Goal: Task Accomplishment & Management: Use online tool/utility

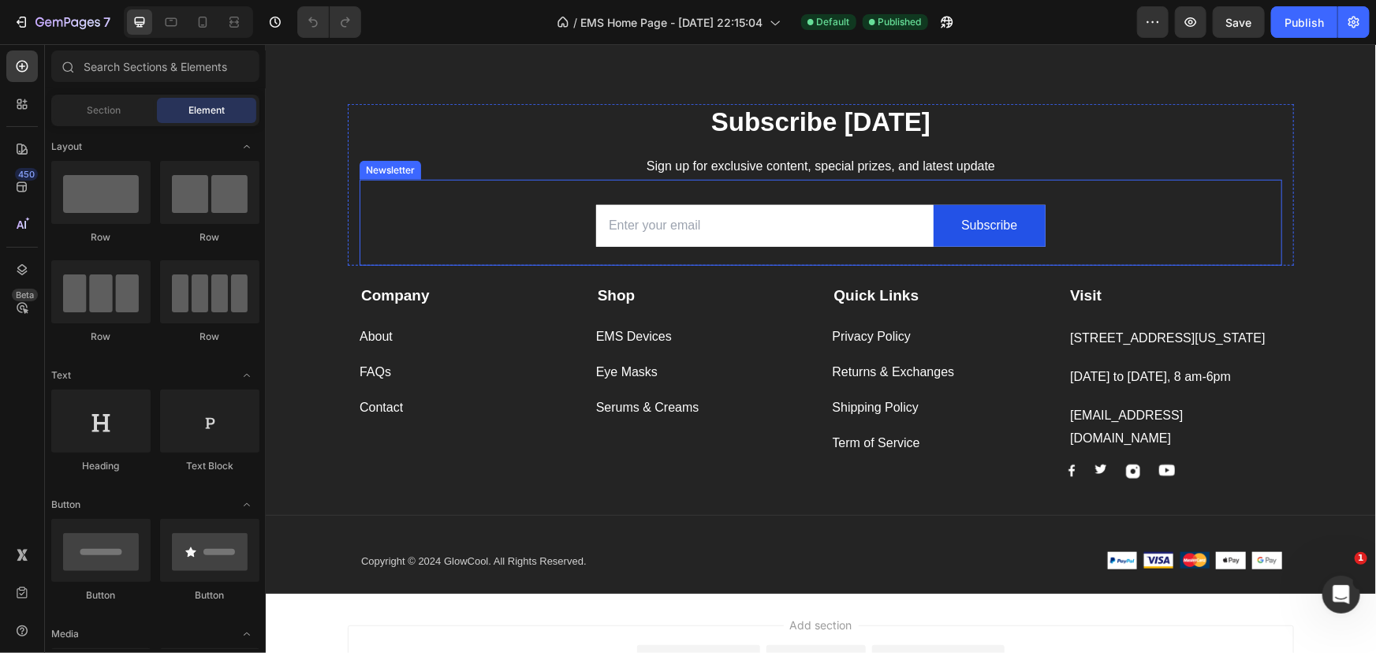
scroll to position [3513, 0]
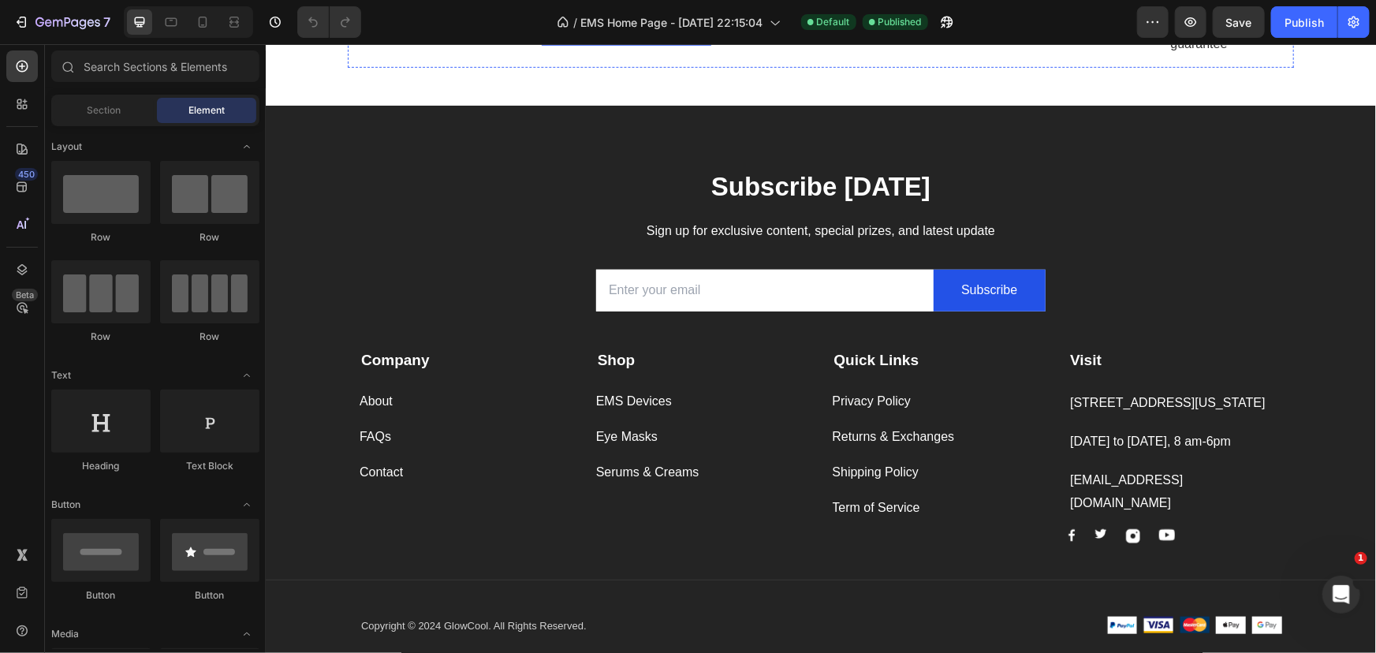
click at [691, 45] on div "Image 30-day free trial Text block Row" at bounding box center [625, 34] width 169 height 22
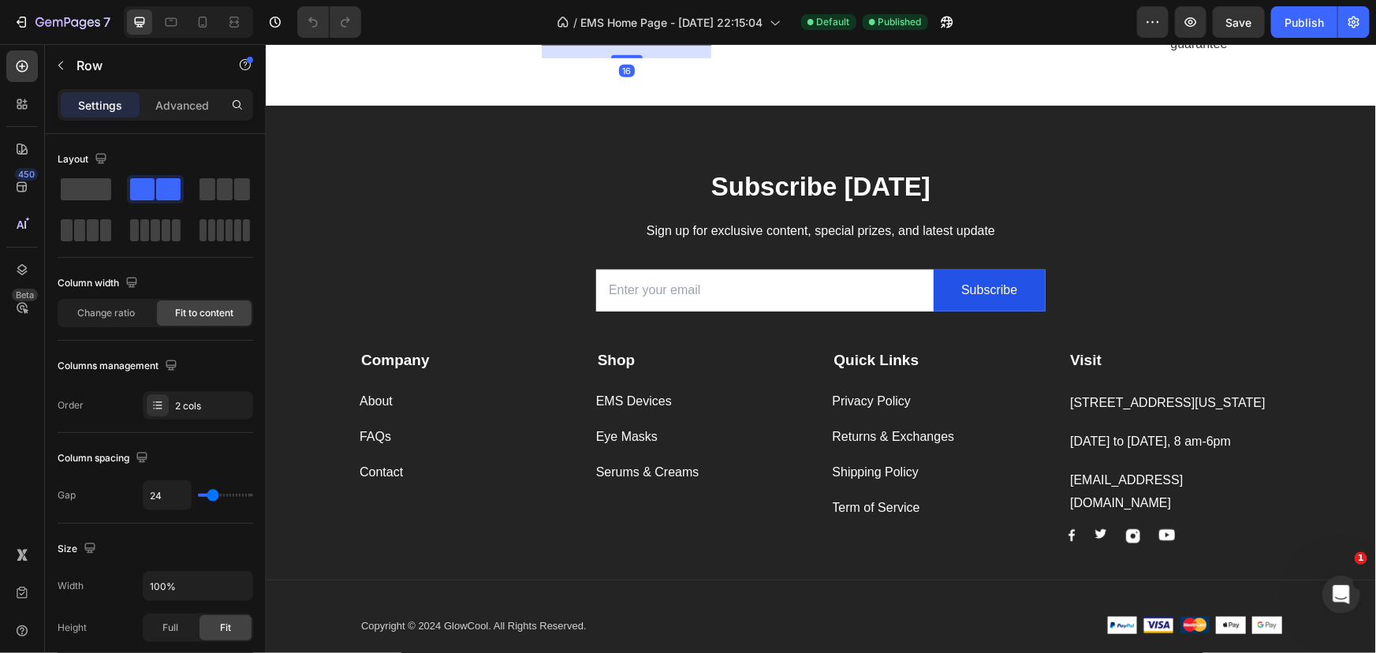
click at [635, 13] on icon at bounding box center [638, 7] width 10 height 11
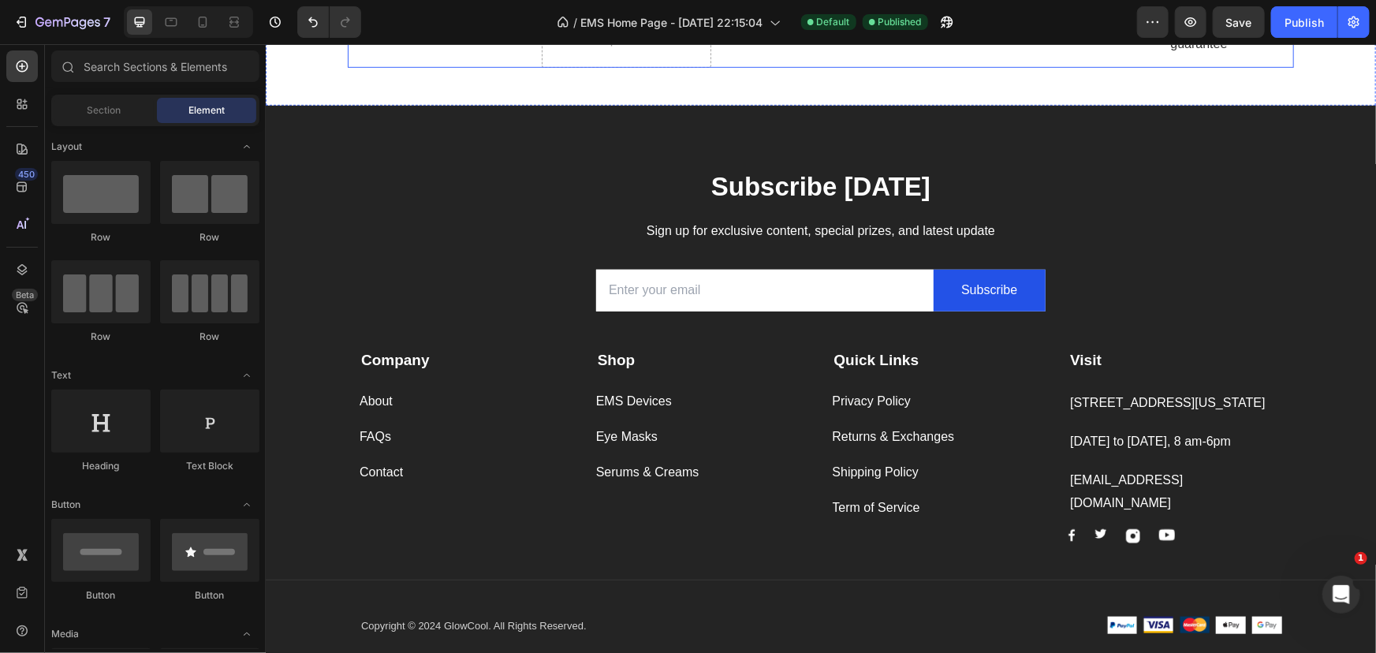
click at [370, 67] on div "Image Authentic product Text block Row" at bounding box center [431, 40] width 169 height 54
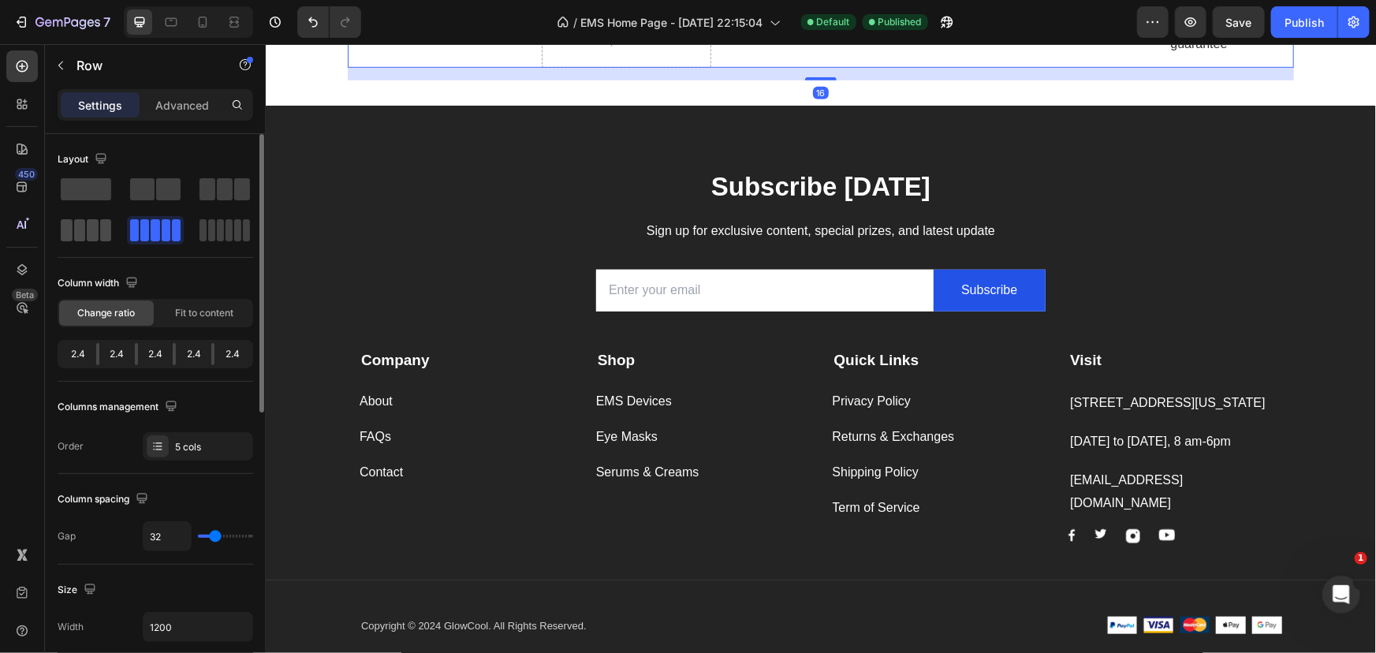
click at [94, 229] on span at bounding box center [93, 230] width 12 height 22
click at [78, 224] on span at bounding box center [80, 230] width 12 height 22
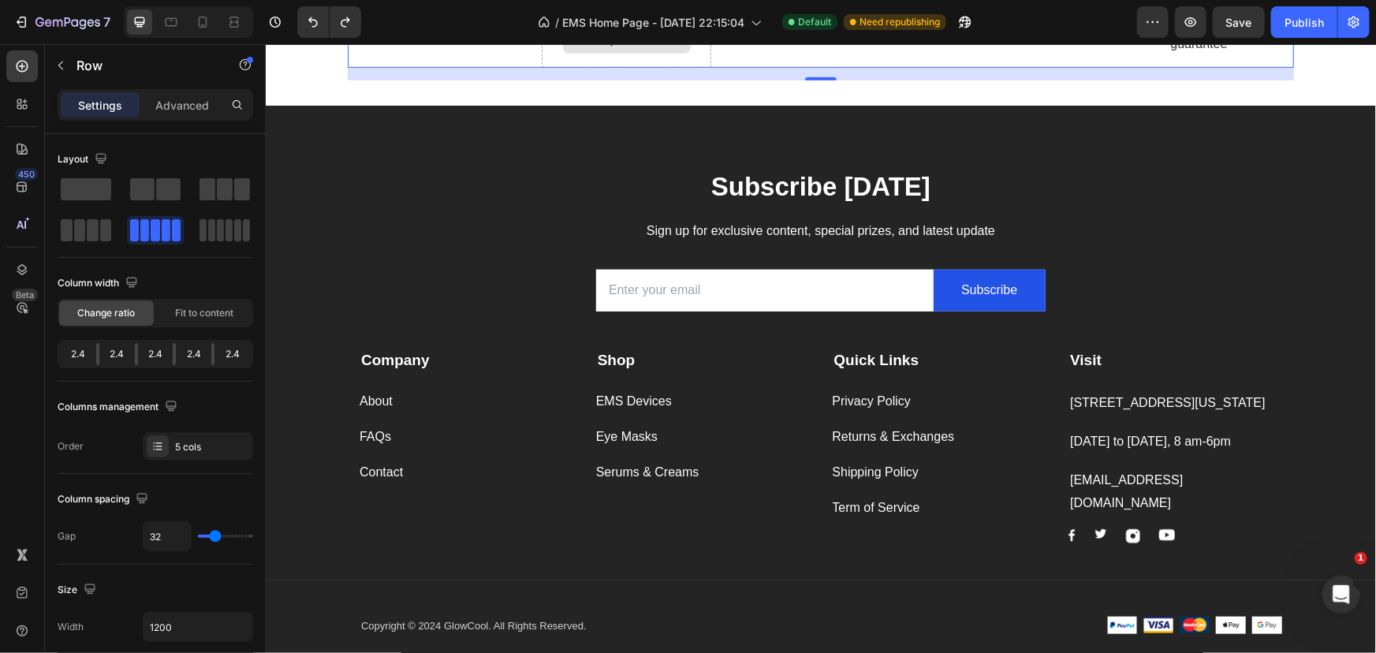
click at [693, 67] on div "Drop element here" at bounding box center [625, 40] width 169 height 54
click at [989, 67] on div "Image 1 week delivery Text block Row" at bounding box center [1014, 40] width 169 height 54
click at [89, 240] on span at bounding box center [93, 230] width 12 height 22
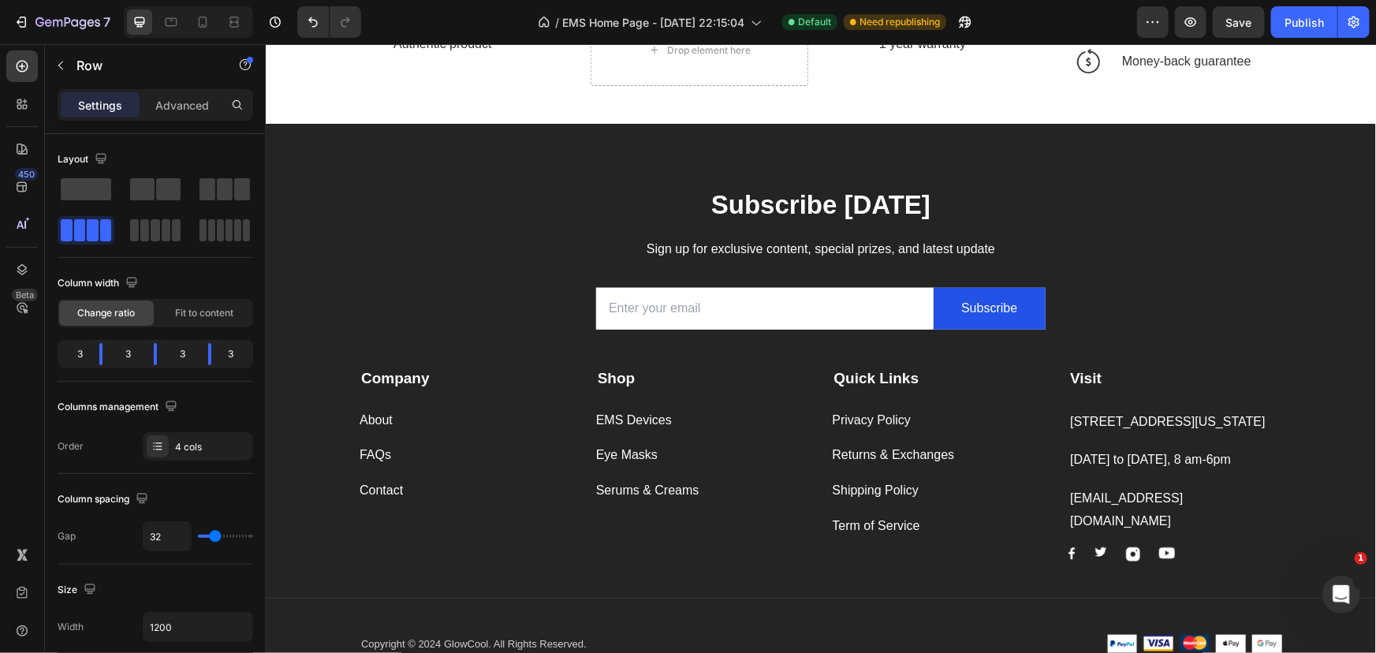
click at [1099, 35] on div "Image 1 week delivery Text block Row 0" at bounding box center [1185, 24] width 218 height 22
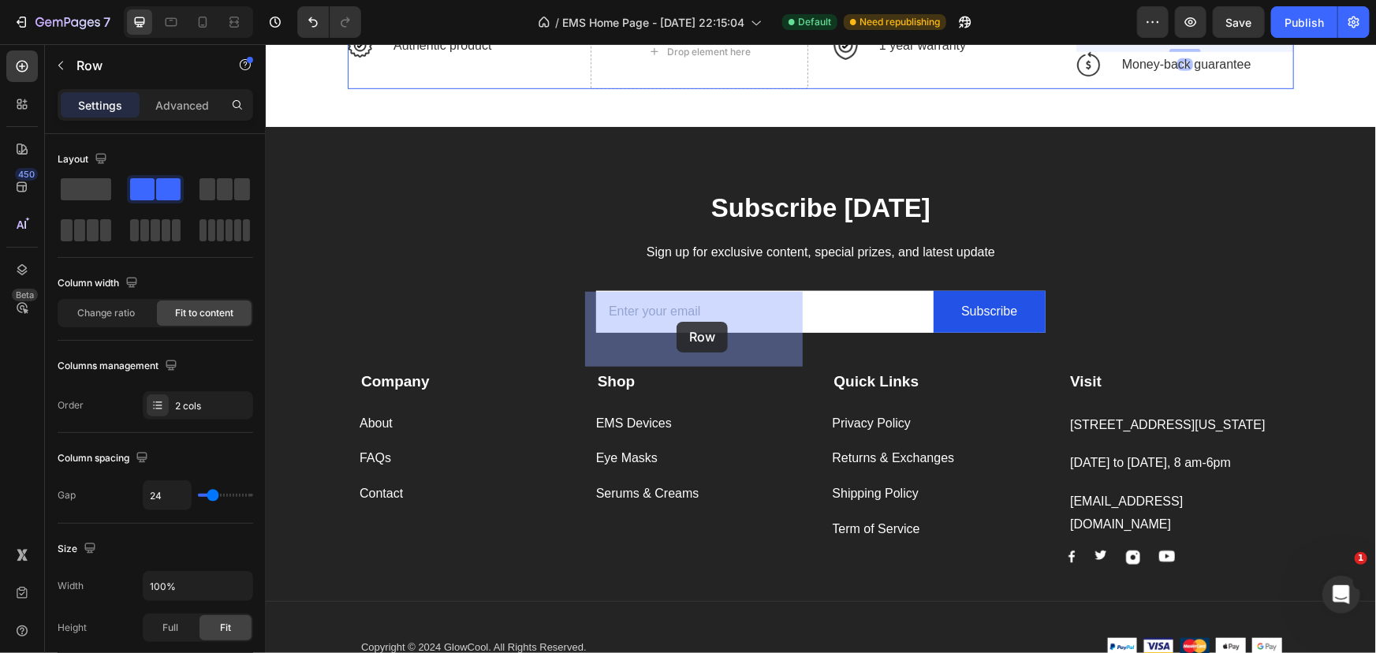
drag, startPoint x: 1082, startPoint y: 281, endPoint x: 676, endPoint y: 321, distance: 408.2
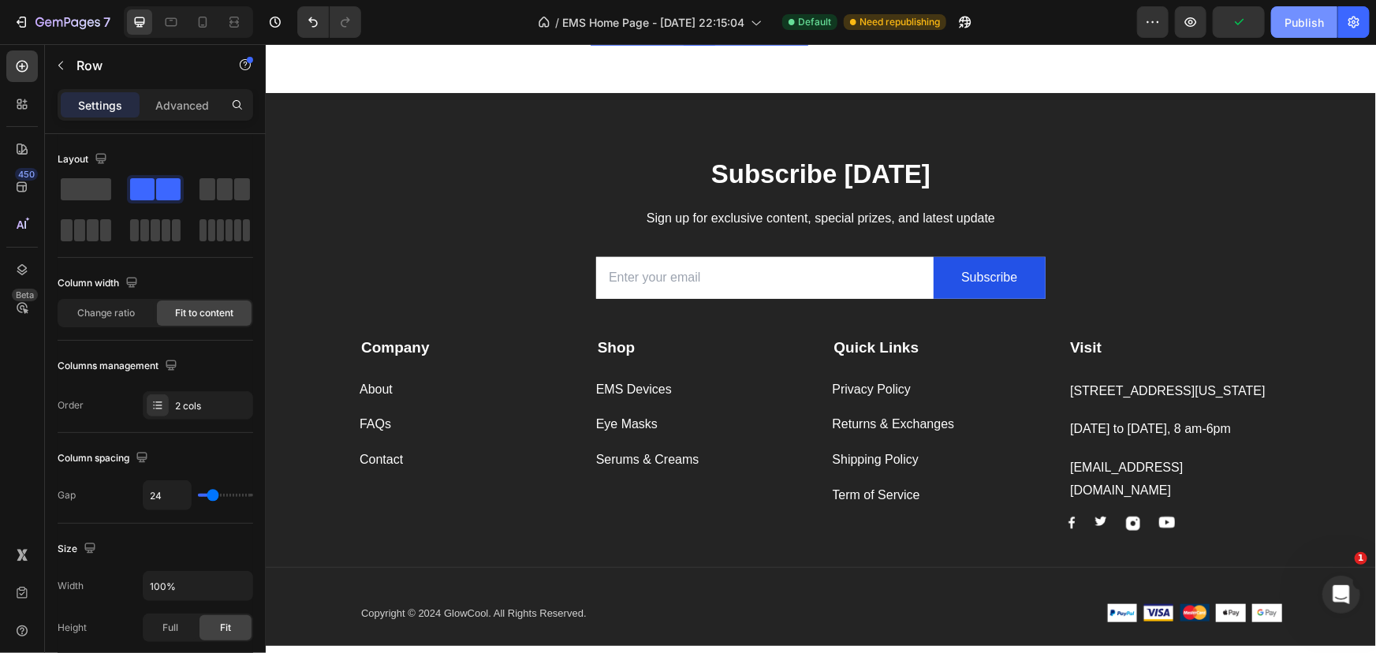
click at [1304, 16] on div "Publish" at bounding box center [1304, 22] width 39 height 17
